Goal: Information Seeking & Learning: Check status

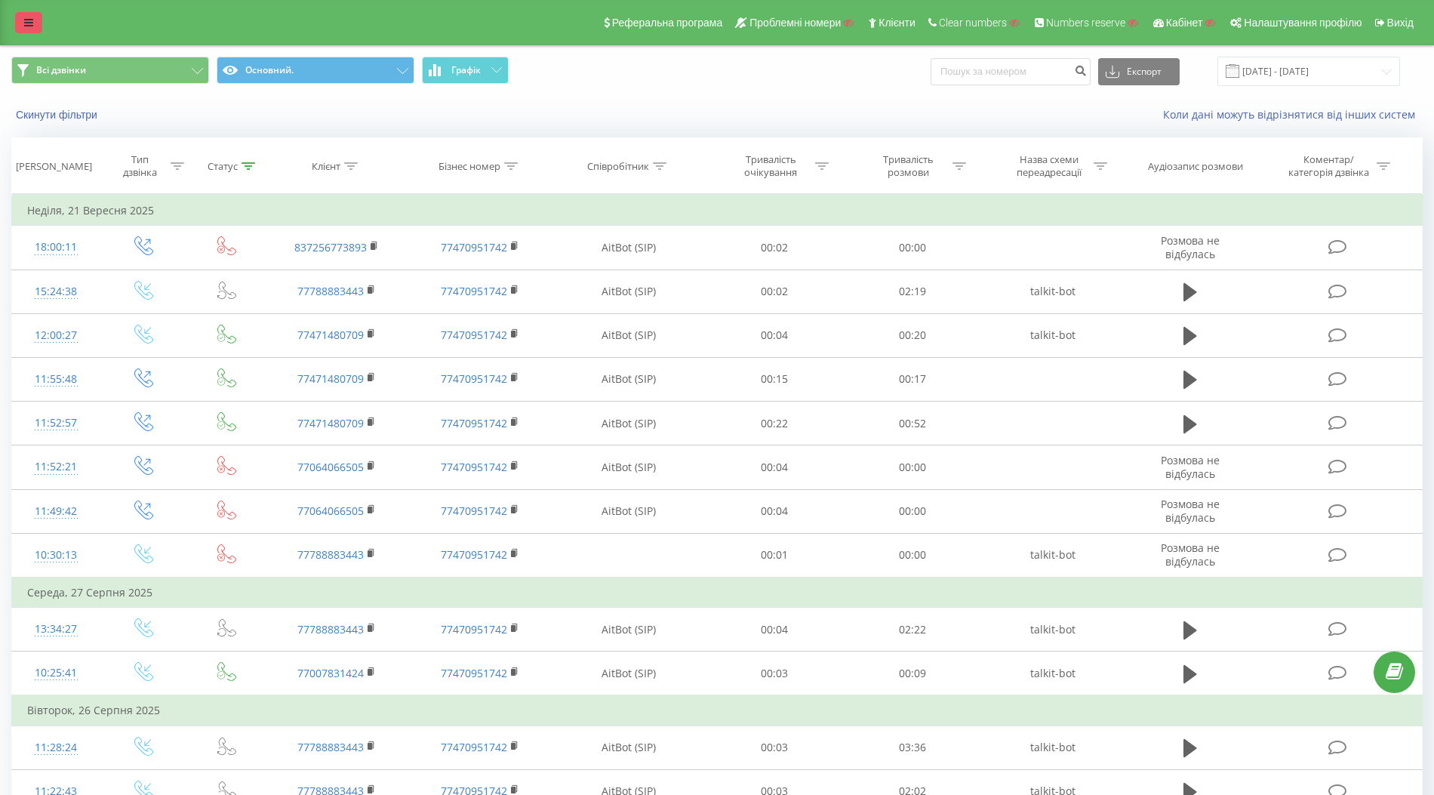
click at [31, 29] on link at bounding box center [28, 22] width 27 height 21
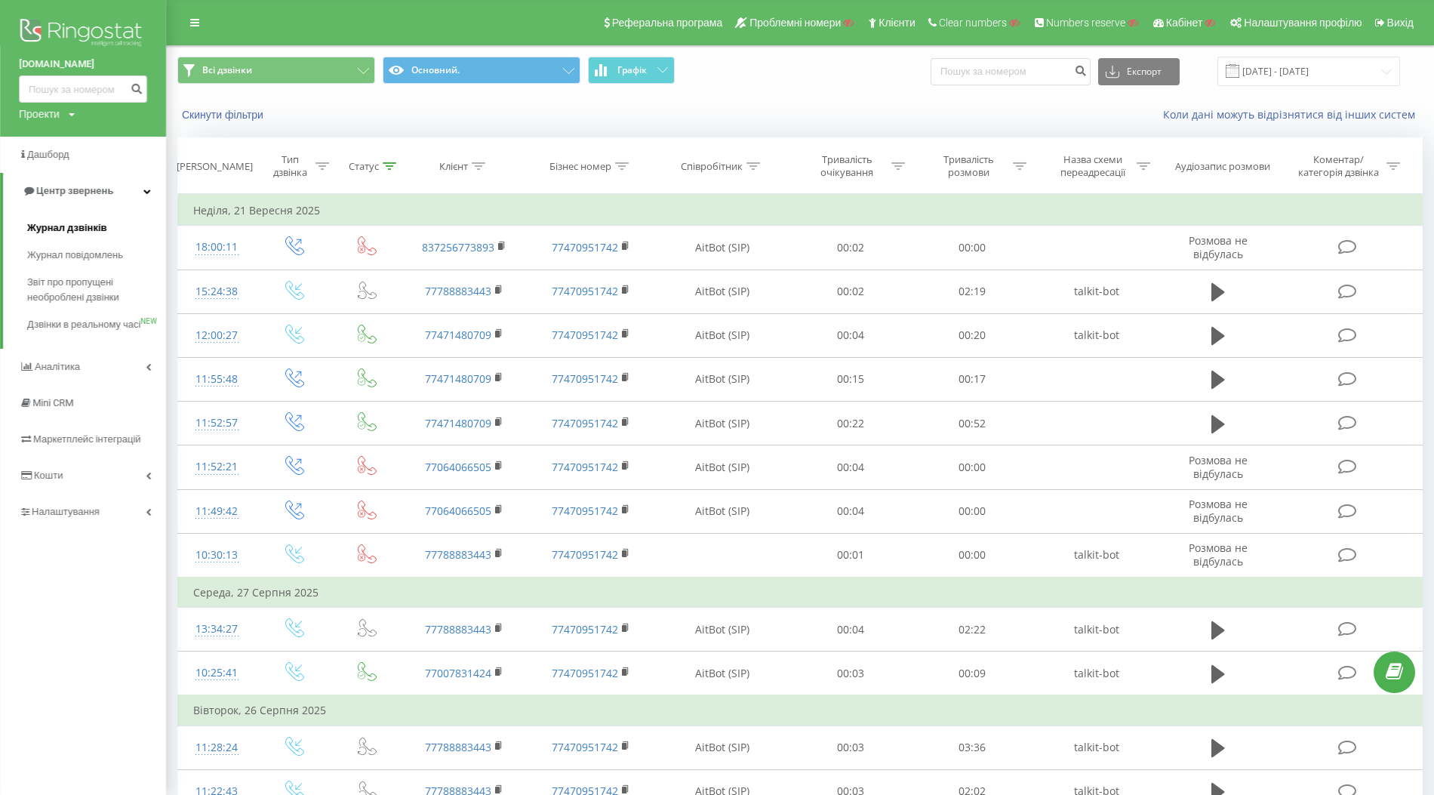
click at [54, 224] on span "Журнал дзвінків" at bounding box center [67, 227] width 80 height 15
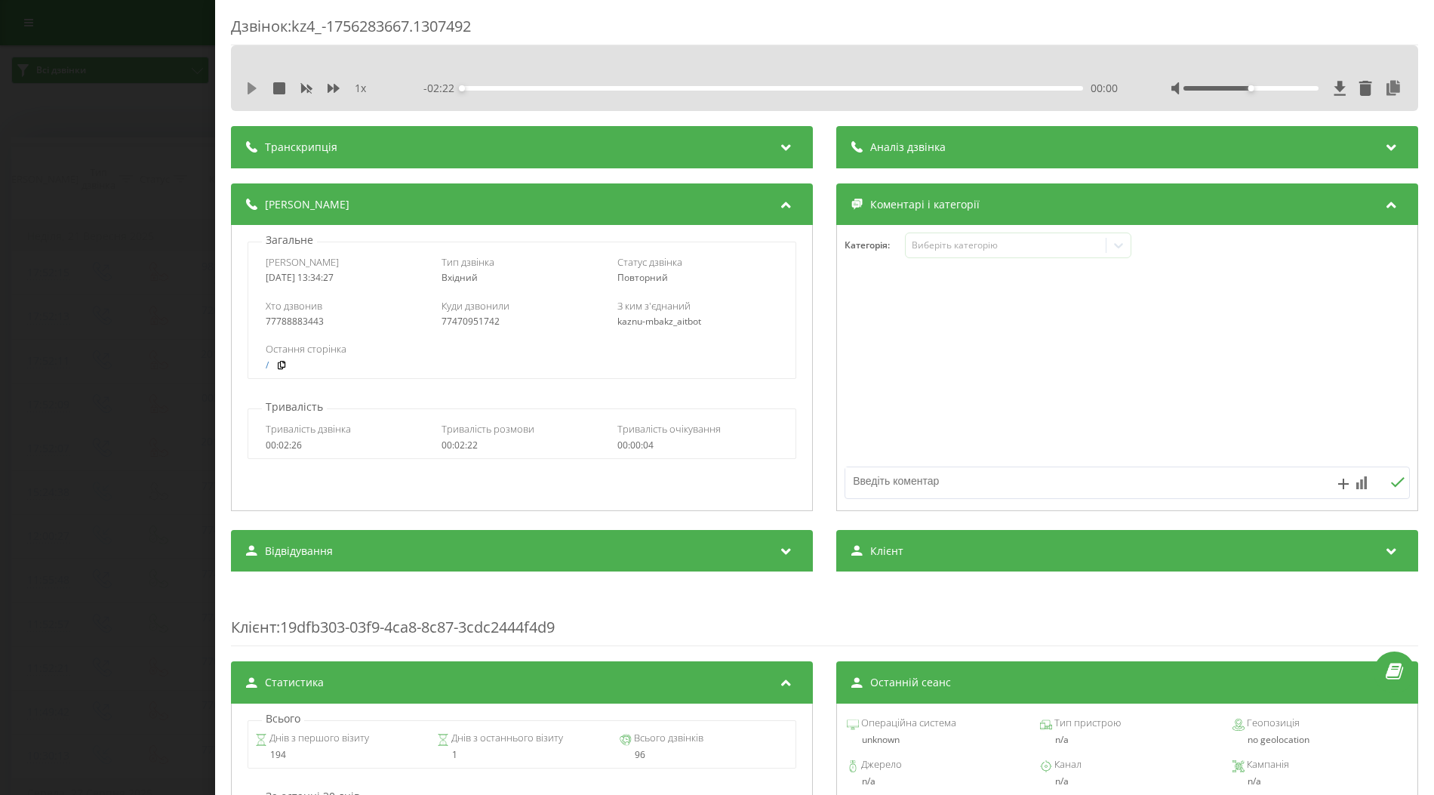
click at [257, 89] on icon at bounding box center [252, 88] width 12 height 12
click at [549, 87] on div "00:11" at bounding box center [772, 88] width 621 height 5
click at [621, 86] on div "00:30" at bounding box center [772, 88] width 621 height 5
click at [718, 87] on div "00:43" at bounding box center [772, 88] width 621 height 5
click at [786, 88] on div "01:01" at bounding box center [772, 88] width 621 height 5
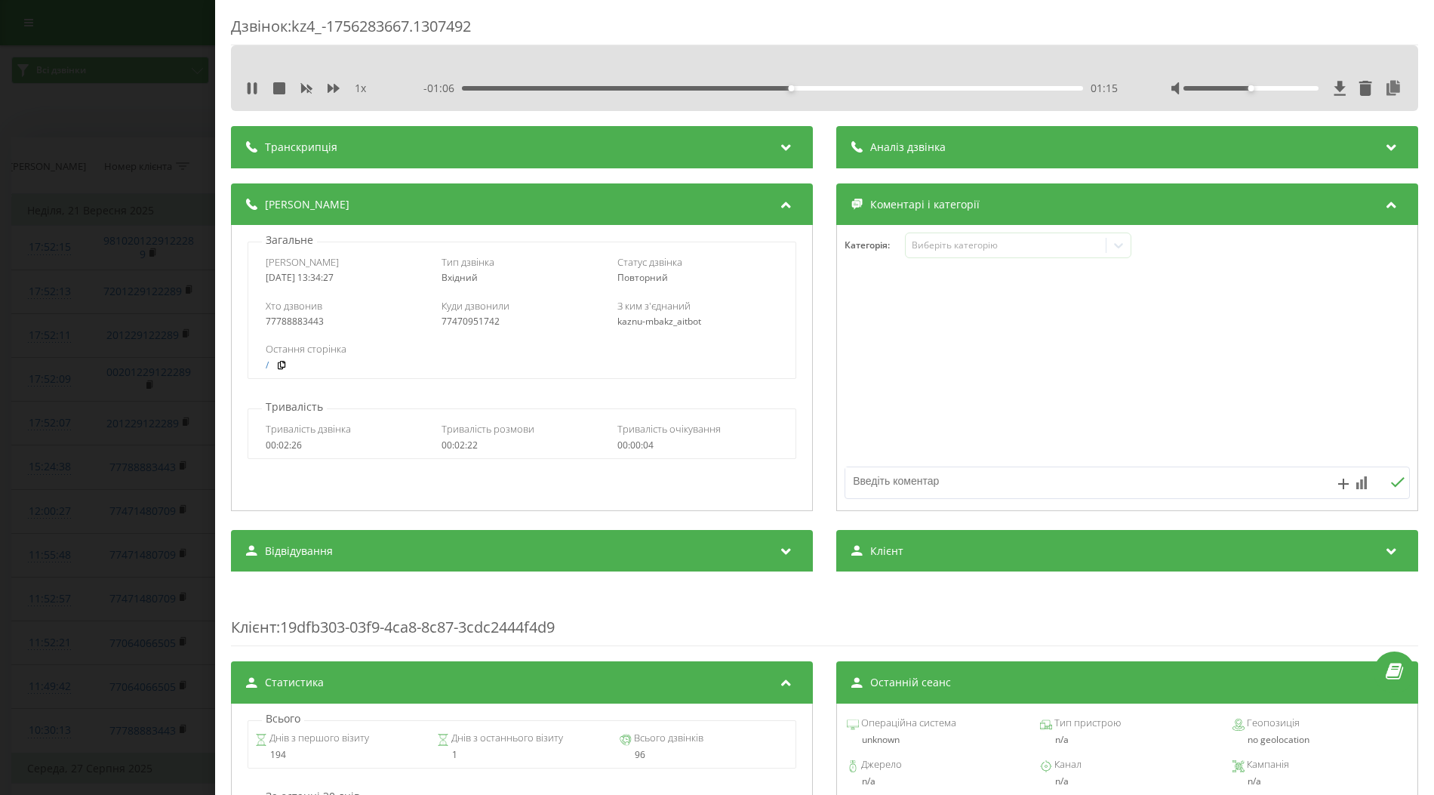
click at [839, 88] on div "01:15" at bounding box center [772, 88] width 621 height 5
click at [104, 247] on div "Дзвінок : kz4_-1756283667.1307492 1 x 00:00 02:22 02:22 Транскрипція Для AI-ана…" at bounding box center [717, 397] width 1434 height 795
